Goal: Information Seeking & Learning: Compare options

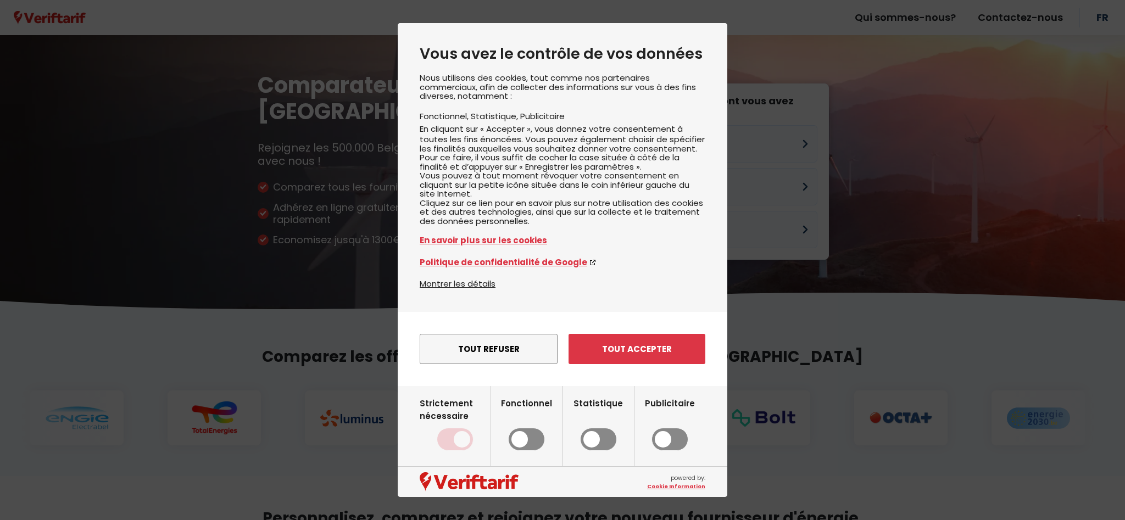
click at [646, 361] on button "Tout accepter" at bounding box center [637, 349] width 137 height 30
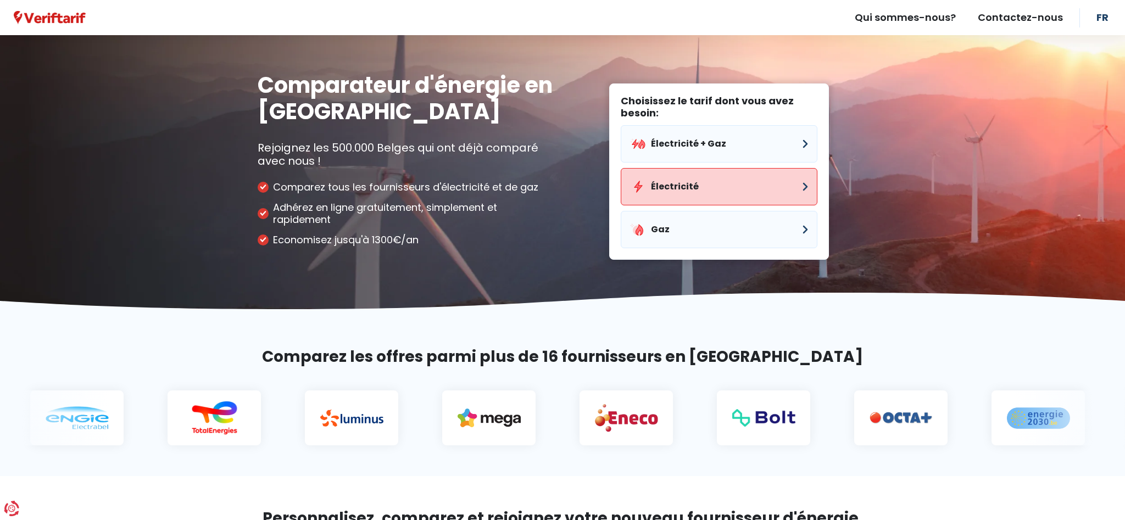
click at [678, 190] on button "Électricité" at bounding box center [719, 186] width 197 height 37
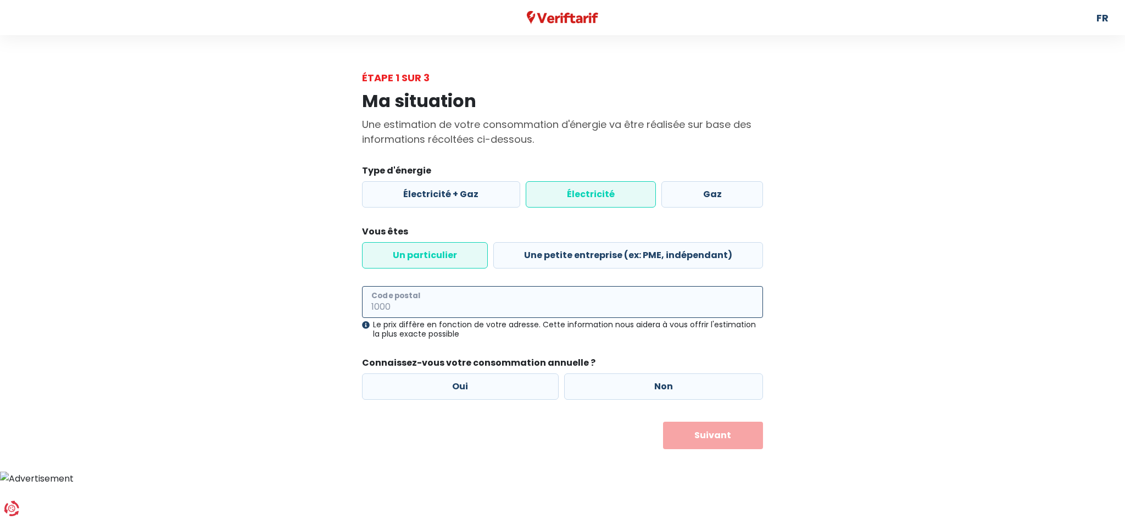
click at [407, 302] on input "Code postal" at bounding box center [562, 302] width 401 height 32
type input "6110"
click at [343, 348] on div "Ma situation Une estimation de votre consommation d'énergie va être réalisée su…" at bounding box center [562, 267] width 626 height 364
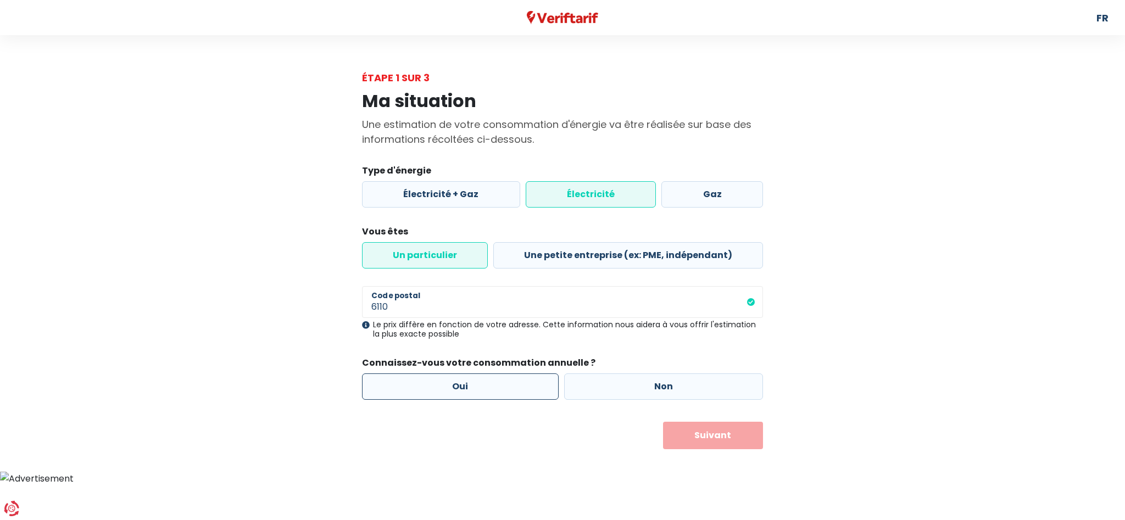
click at [461, 389] on label "Oui" at bounding box center [460, 387] width 197 height 26
click at [461, 389] on input "Oui" at bounding box center [460, 387] width 197 height 26
radio input "true"
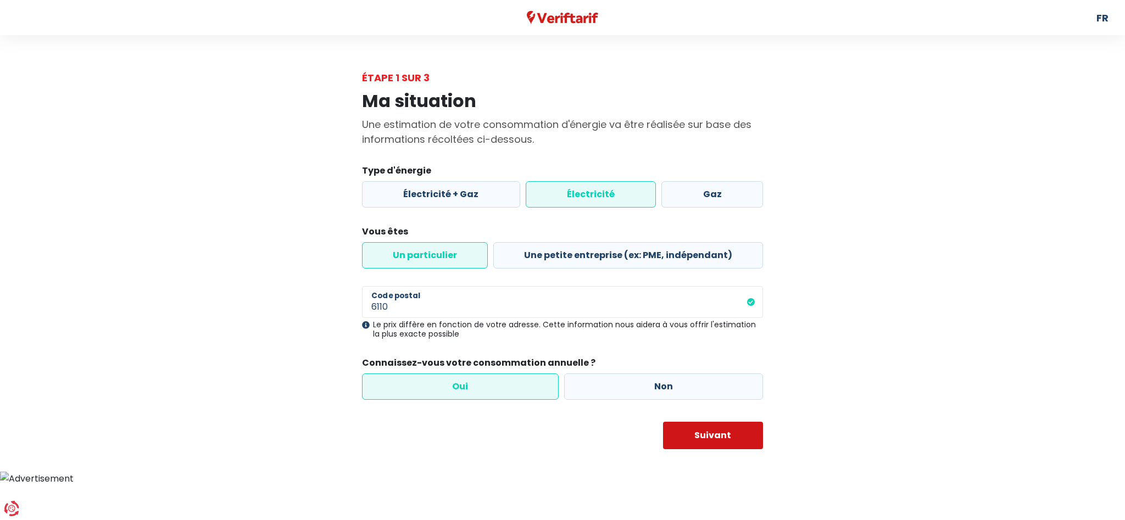
click at [715, 443] on button "Suivant" at bounding box center [713, 435] width 101 height 27
select select
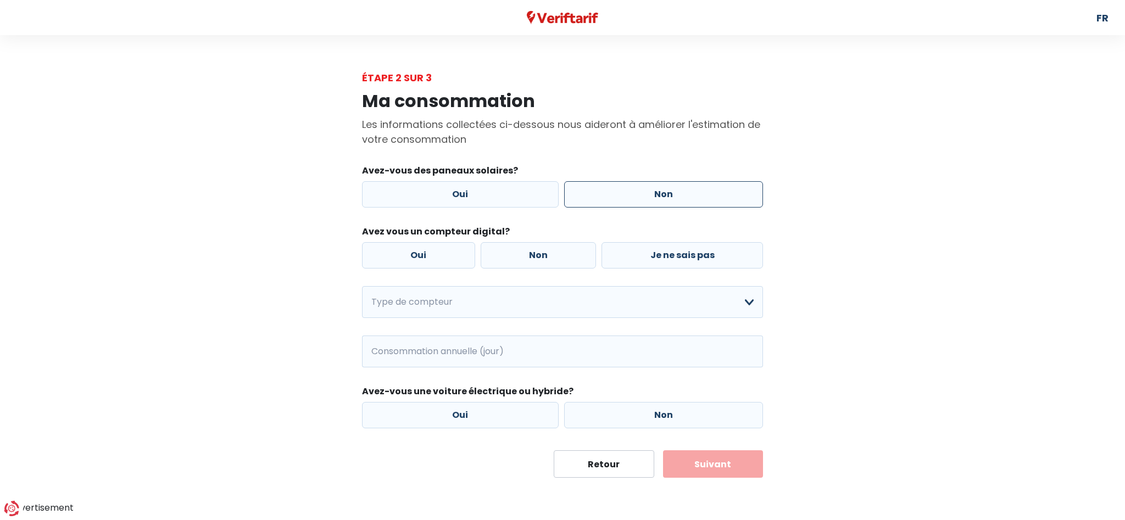
click at [675, 192] on label "Non" at bounding box center [663, 194] width 199 height 26
click at [675, 192] on input "Non" at bounding box center [663, 194] width 199 height 26
radio input "true"
click at [519, 252] on label "Non" at bounding box center [539, 255] width 116 height 26
click at [519, 252] on input "Non" at bounding box center [539, 255] width 116 height 26
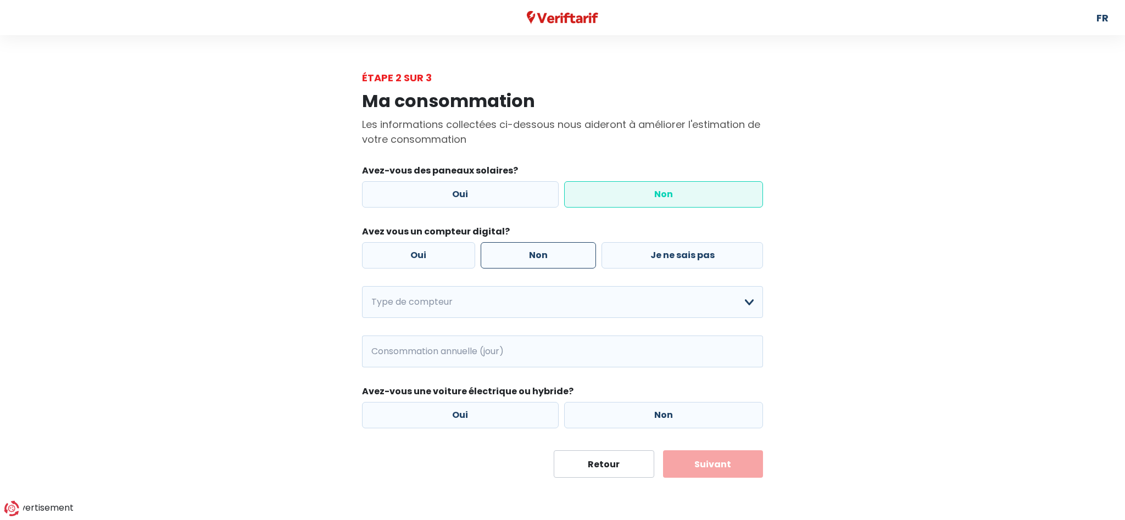
radio input "true"
click at [750, 302] on select "Mono-horaire Bi-horaire Mono-horaire + exclusif nuit Bi-horaire + exclusif nuit…" at bounding box center [562, 302] width 401 height 32
select select "day_night_bi_hourly"
click at [362, 287] on select "Mono-horaire Bi-horaire Mono-horaire + exclusif nuit Bi-horaire + exclusif nuit…" at bounding box center [562, 302] width 401 height 32
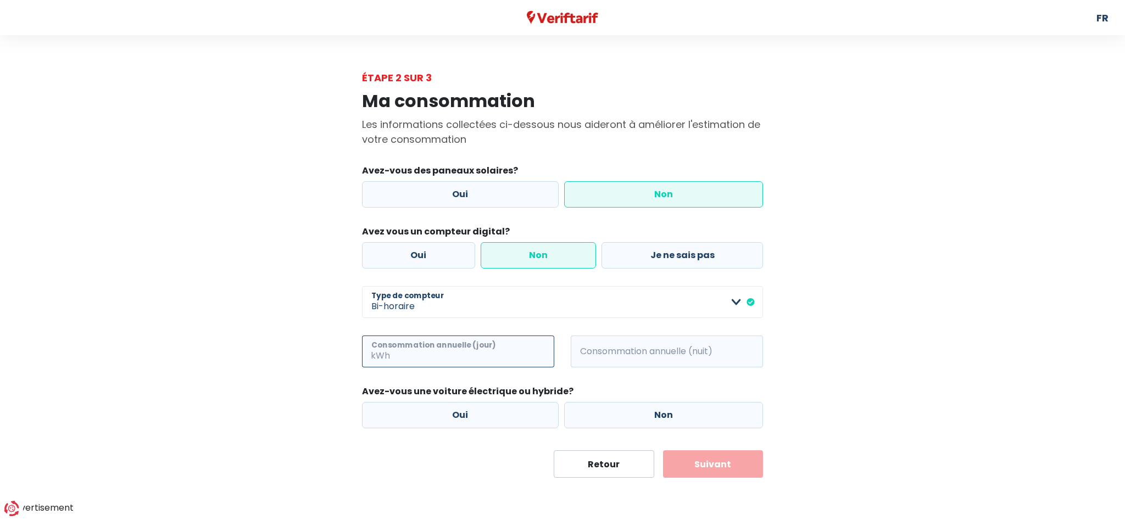
click at [417, 351] on input "Consommation annuelle (jour)" at bounding box center [473, 352] width 162 height 32
type input "762"
click at [620, 349] on input "Consommation annuelle (nuit)" at bounding box center [682, 352] width 162 height 32
type input "808"
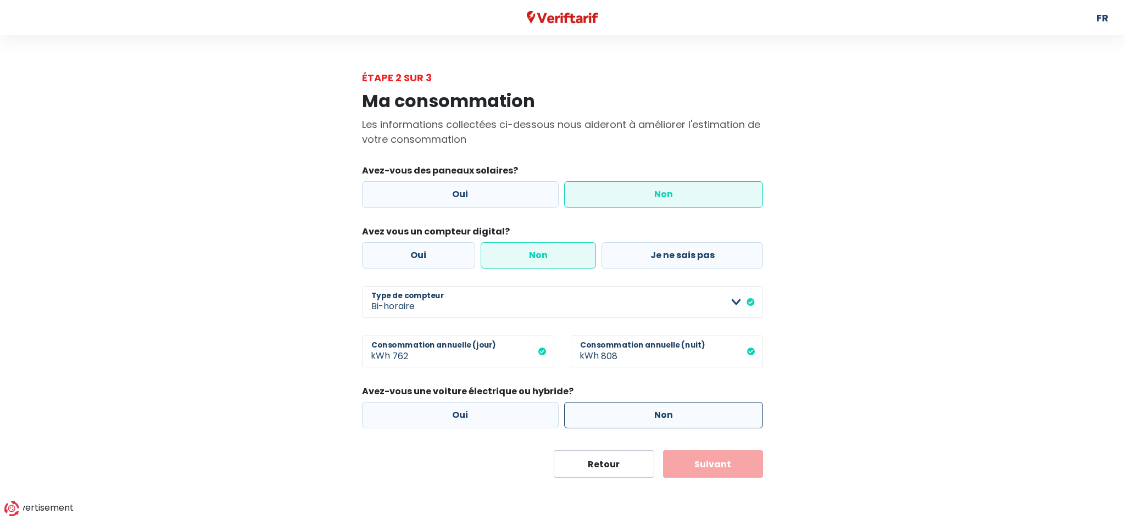
click at [631, 419] on label "Non" at bounding box center [663, 415] width 199 height 26
click at [631, 419] on input "Non" at bounding box center [663, 415] width 199 height 26
radio input "true"
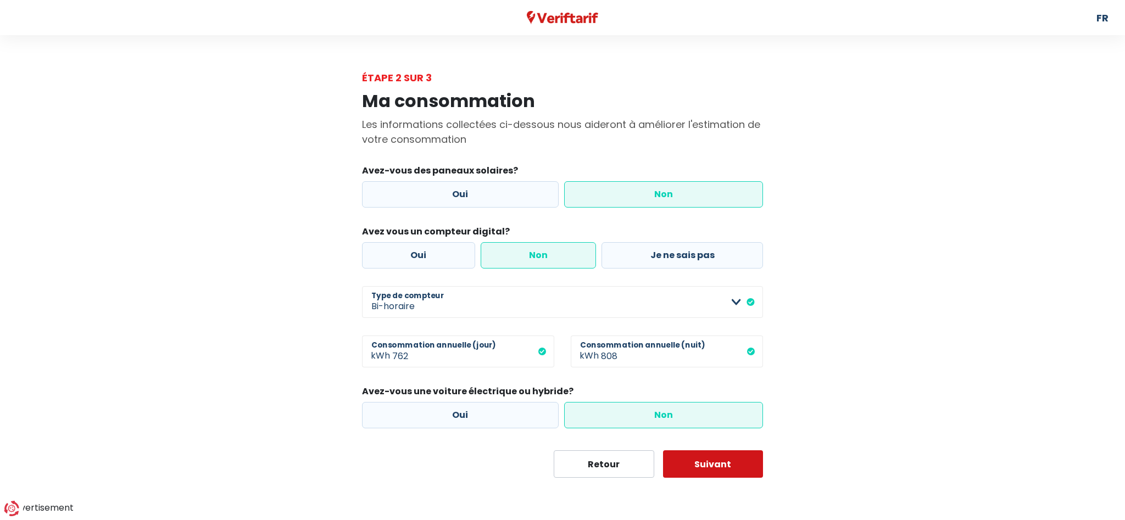
click at [703, 464] on button "Suivant" at bounding box center [713, 464] width 101 height 27
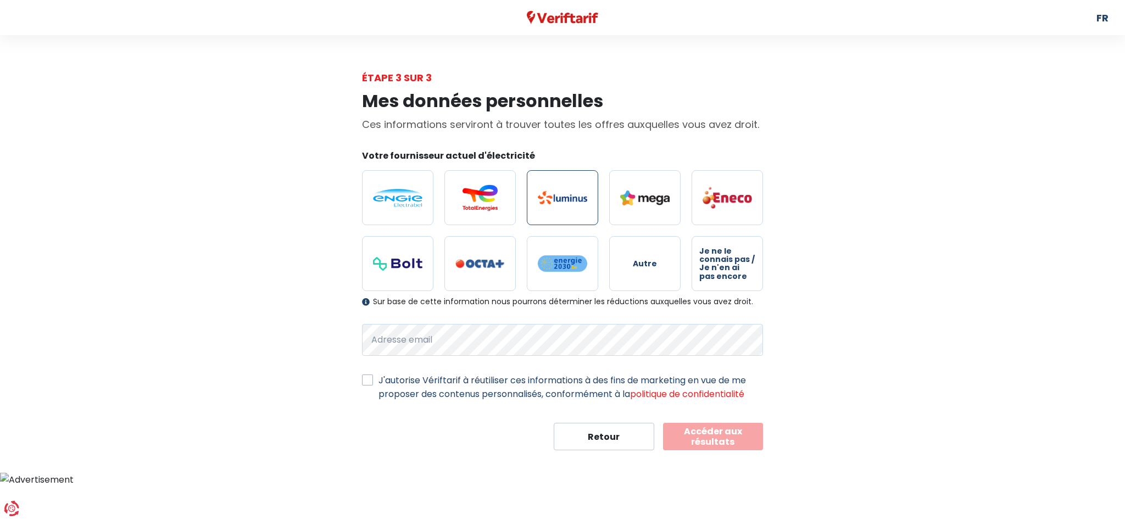
click at [568, 202] on img at bounding box center [562, 197] width 49 height 13
click at [568, 202] on input "radio" at bounding box center [562, 197] width 71 height 55
radio input "true"
click at [379, 382] on label "J'autorise Vériftarif à réutiliser ces informations à des fins de marketing en …" at bounding box center [571, 387] width 385 height 27
click at [369, 382] on input "J'autorise Vériftarif à réutiliser ces informations à des fins de marketing en …" at bounding box center [367, 379] width 11 height 11
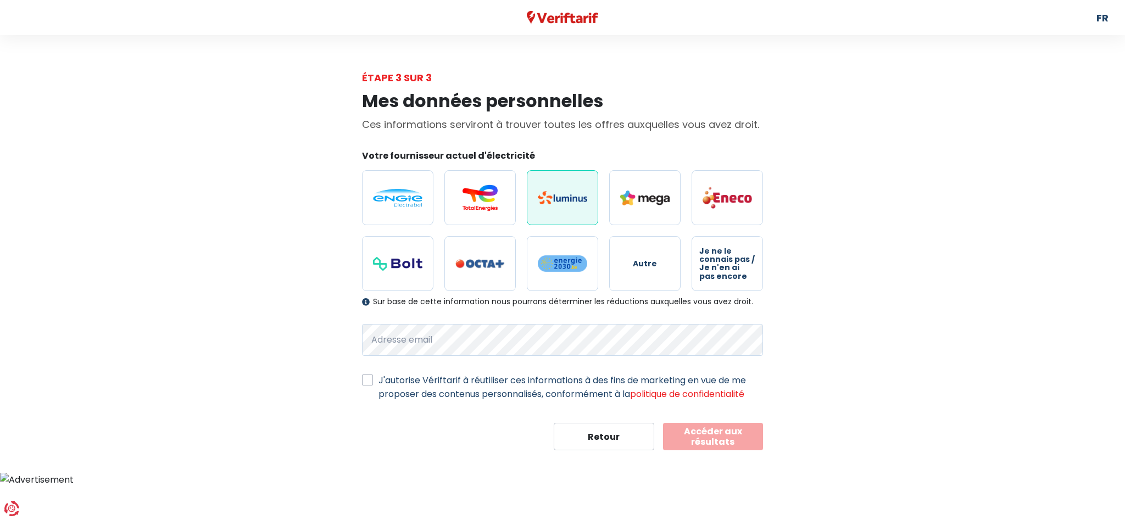
checkbox input "true"
click at [868, 385] on div "Mes données personnelles Ces informations serviront à trouver toutes les offres…" at bounding box center [562, 267] width 626 height 365
